Goal: Task Accomplishment & Management: Use online tool/utility

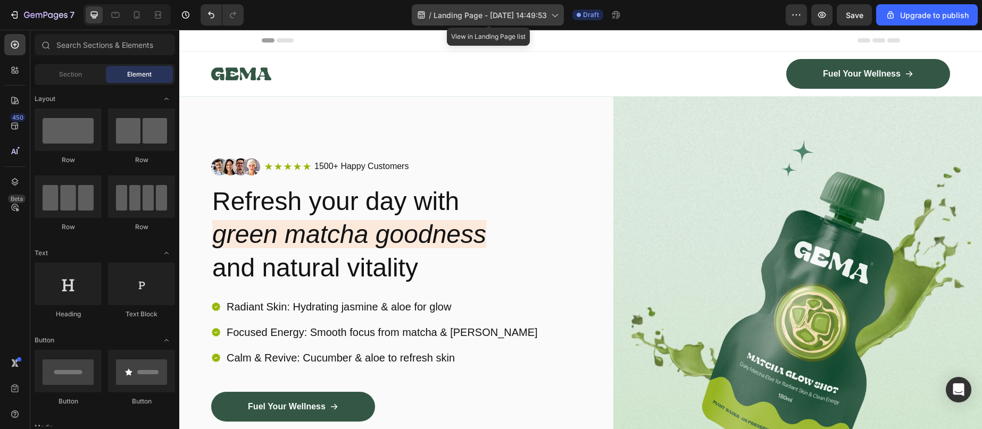
click at [530, 22] on div "/ Landing Page - [DATE] 14:49:53" at bounding box center [488, 14] width 152 height 21
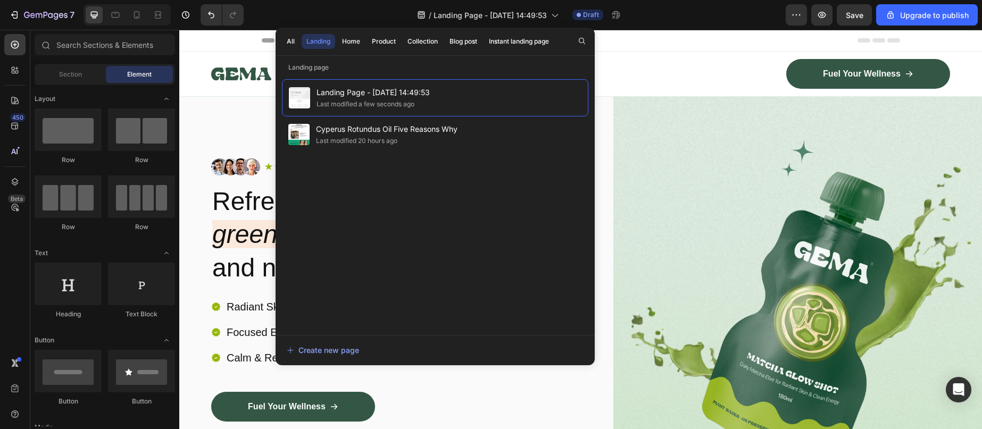
click at [320, 9] on div "/ Landing Page - [DATE] 14:49:53 Draft" at bounding box center [519, 14] width 534 height 21
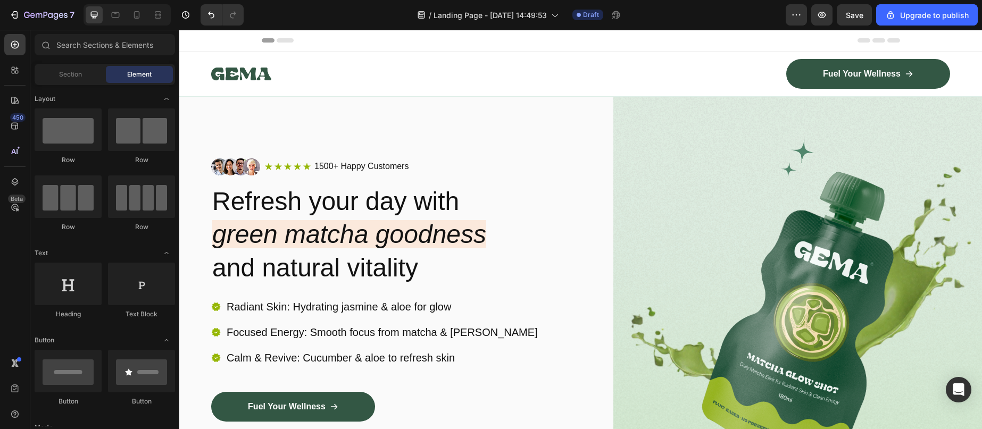
click at [692, 23] on div "/ Landing Page - [DATE] 14:49:53 Draft" at bounding box center [519, 14] width 534 height 21
click at [417, 223] on icon "green matcha goodness" at bounding box center [349, 234] width 274 height 28
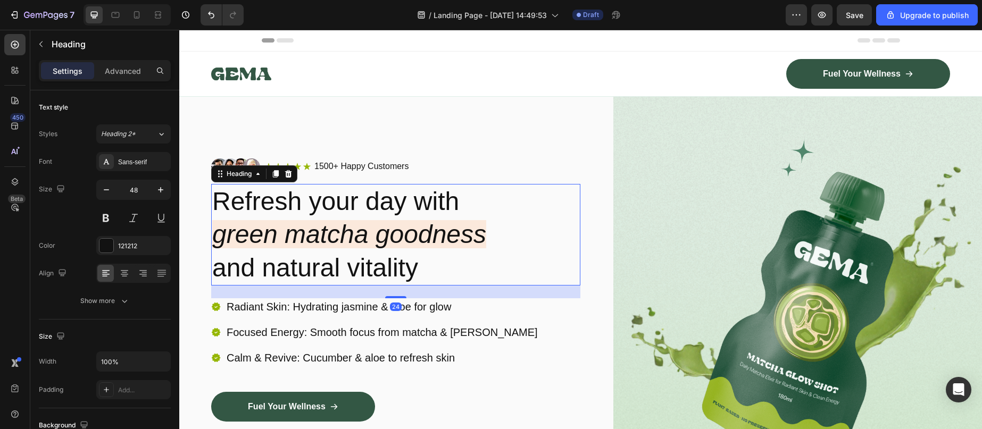
click at [348, 260] on h2 "Refresh your day with green matcha goodness and natural vitality" at bounding box center [395, 235] width 369 height 102
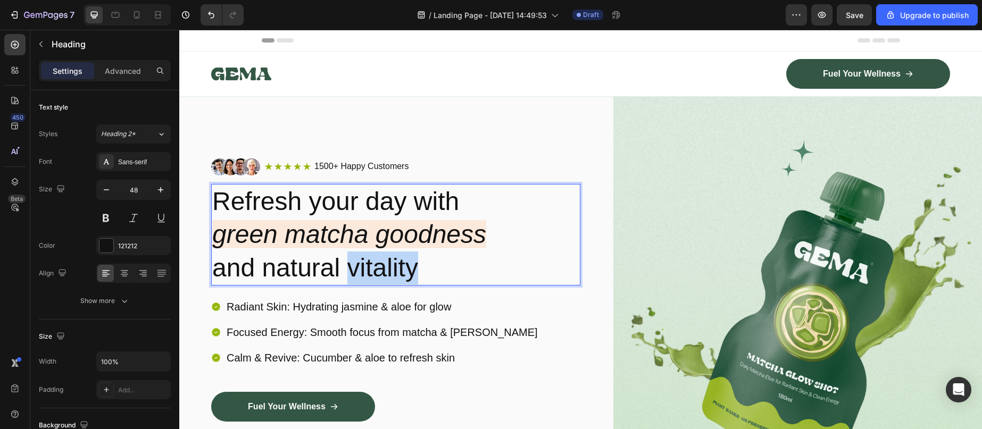
click at [348, 260] on p "Refresh your day with green matcha goodness and natural vitality" at bounding box center [395, 235] width 367 height 100
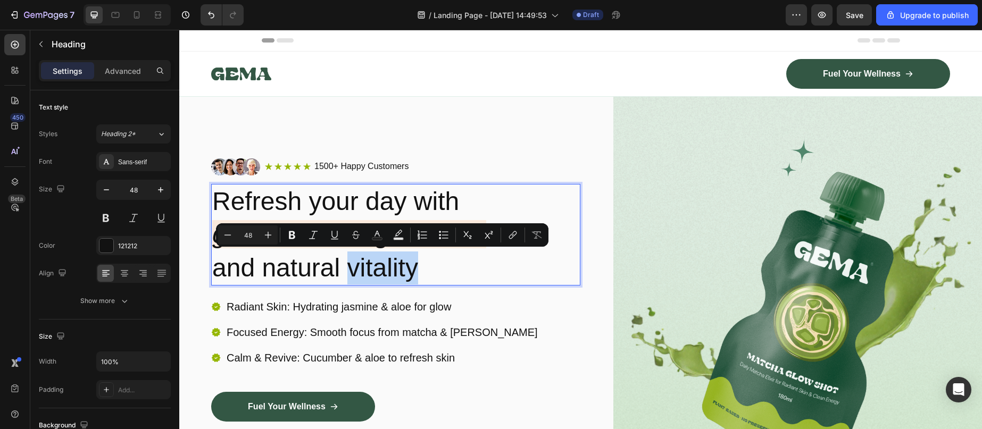
click at [431, 269] on p "Refresh your day with green matcha goodness and natural vitality" at bounding box center [395, 235] width 367 height 100
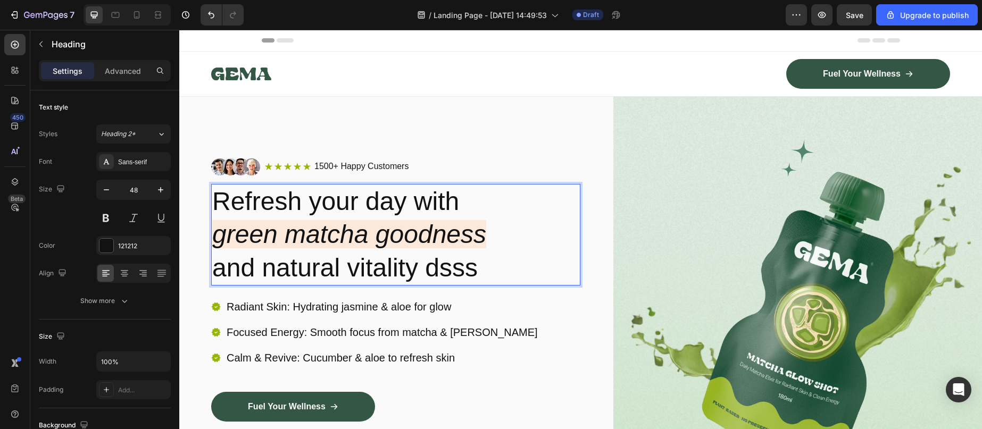
click at [476, 311] on p "Radiant Skin: Hydrating jasmine & aloe for glow" at bounding box center [382, 307] width 311 height 14
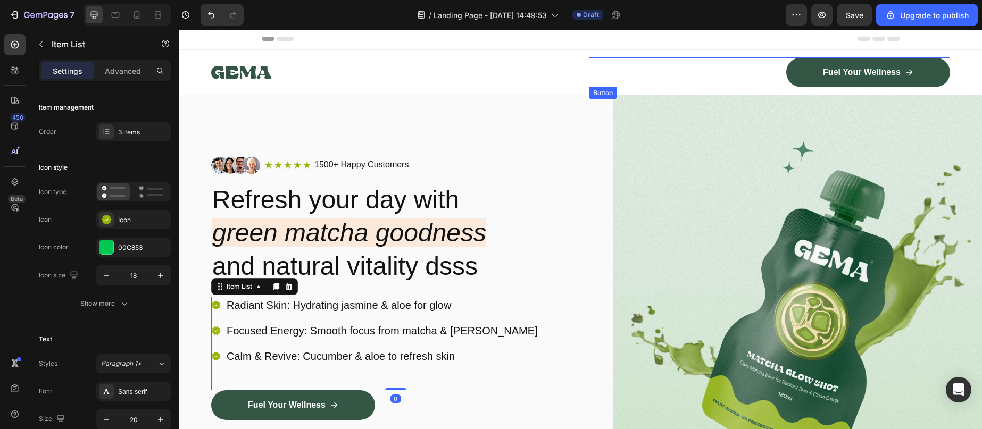
scroll to position [2, 0]
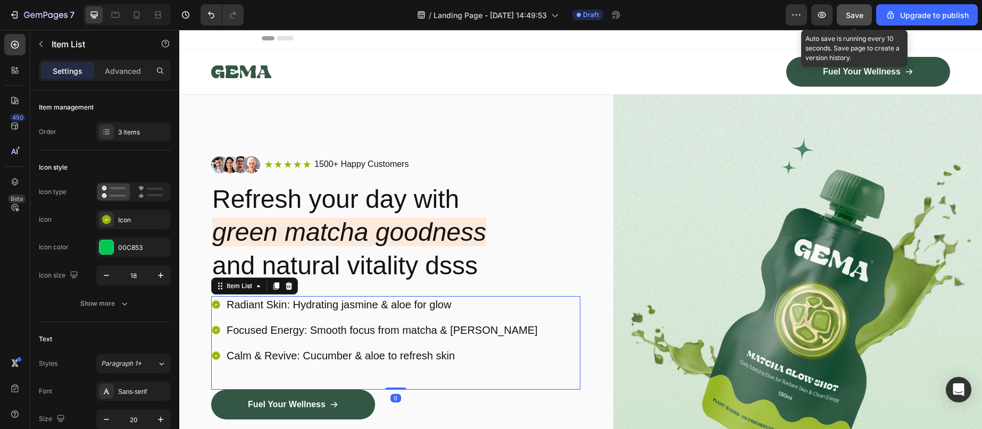
drag, startPoint x: 844, startPoint y: 13, endPoint x: 518, endPoint y: 68, distance: 331.3
click at [844, 13] on button "Save" at bounding box center [854, 14] width 35 height 21
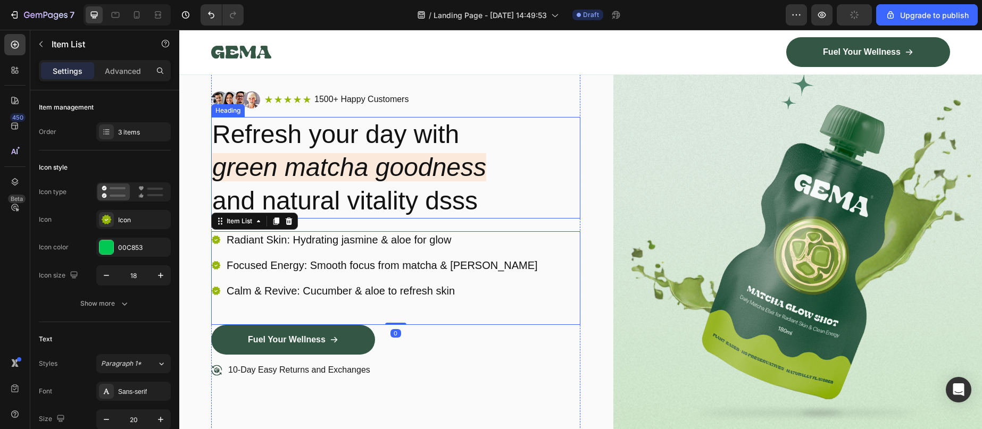
scroll to position [73, 0]
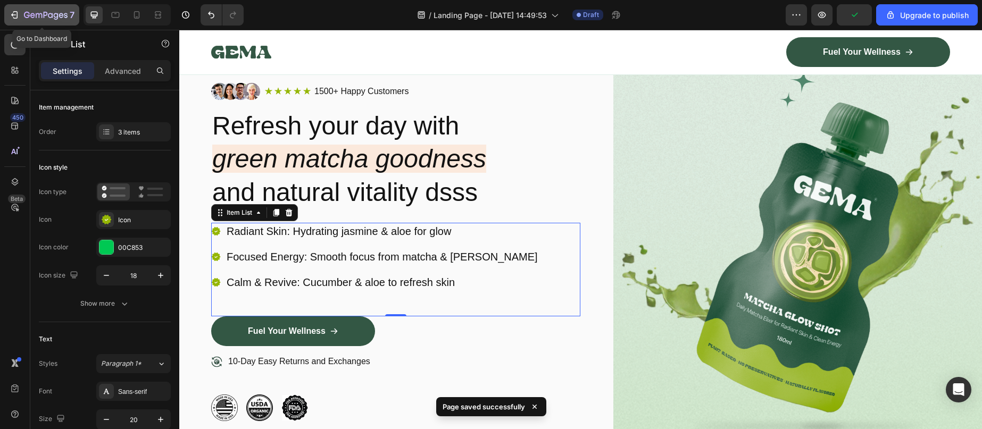
click at [14, 17] on icon "button" at bounding box center [14, 15] width 11 height 11
